Goal: Navigation & Orientation: Find specific page/section

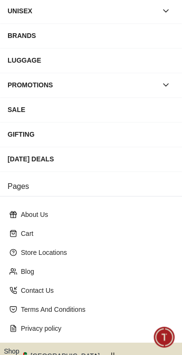
scroll to position [139, 0]
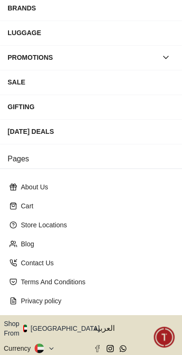
click at [103, 325] on icon "button" at bounding box center [104, 328] width 3 height 7
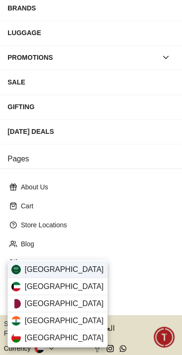
click at [80, 270] on div "[GEOGRAPHIC_DATA]" at bounding box center [58, 269] width 100 height 17
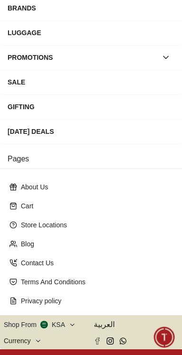
scroll to position [138, 0]
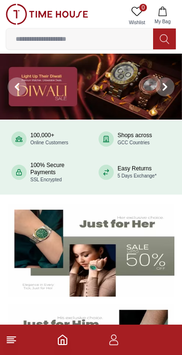
click at [12, 343] on line at bounding box center [10, 343] width 7 height 0
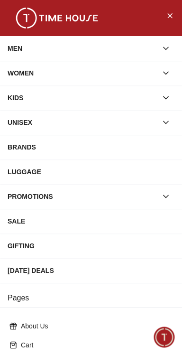
scroll to position [139, 0]
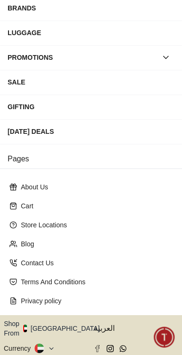
click at [103, 325] on icon "button" at bounding box center [104, 328] width 3 height 7
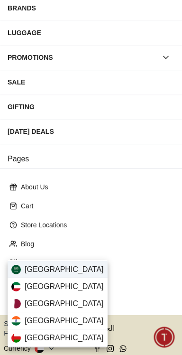
click at [77, 265] on div "[GEOGRAPHIC_DATA]" at bounding box center [58, 269] width 100 height 17
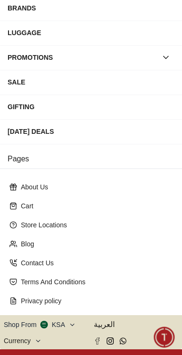
scroll to position [138, 0]
